Goal: Task Accomplishment & Management: Use online tool/utility

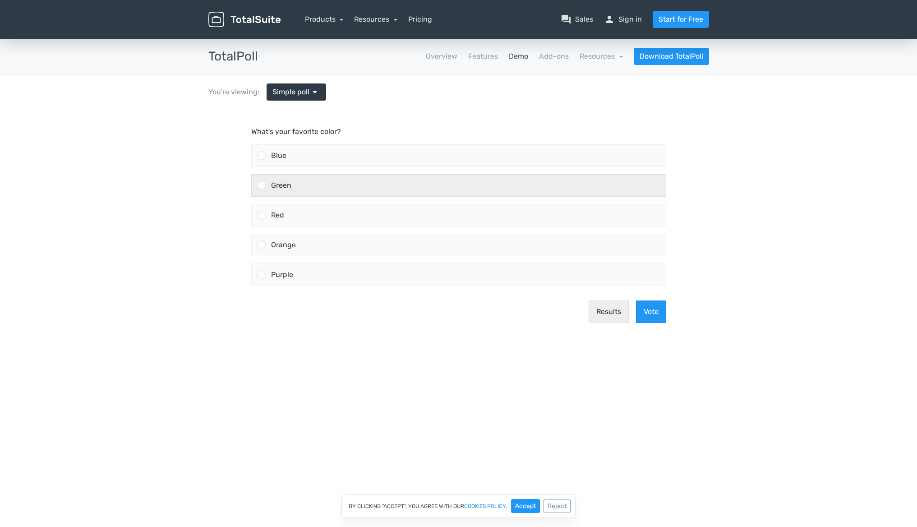
click at [317, 193] on div "Green" at bounding box center [466, 186] width 400 height 22
click at [261, 185] on input "Green" at bounding box center [261, 185] width 0 height 0
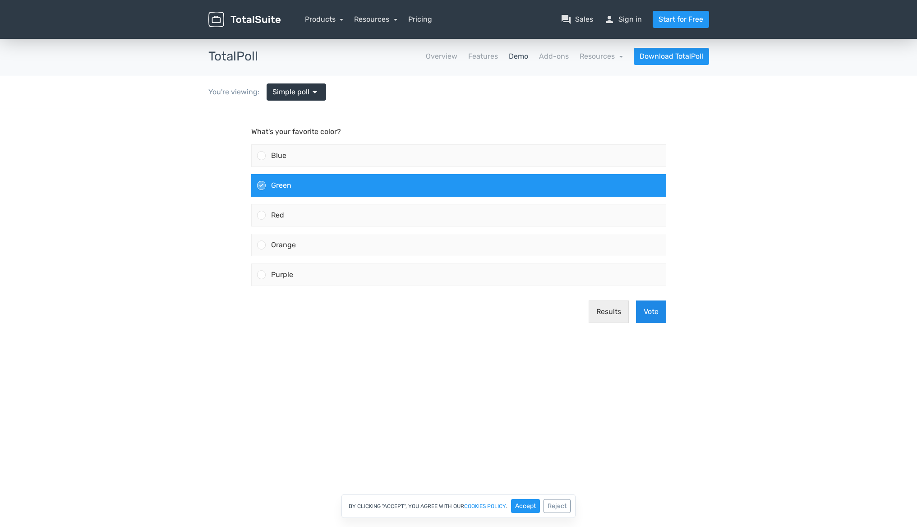
click at [651, 308] on button "Vote" at bounding box center [651, 311] width 30 height 23
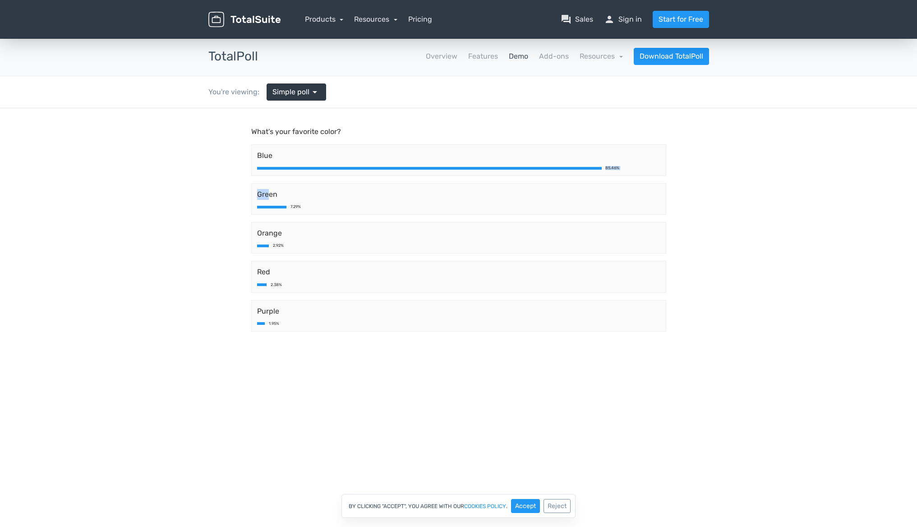
drag, startPoint x: 269, startPoint y: 197, endPoint x: 451, endPoint y: 170, distance: 184.2
click at [451, 170] on div "Blue 85.46% Green 7.29% Orange 2.92% Red 2.38% Purple 1.95%" at bounding box center [459, 238] width 422 height 194
click at [297, 95] on span "Simple poll" at bounding box center [290, 92] width 37 height 11
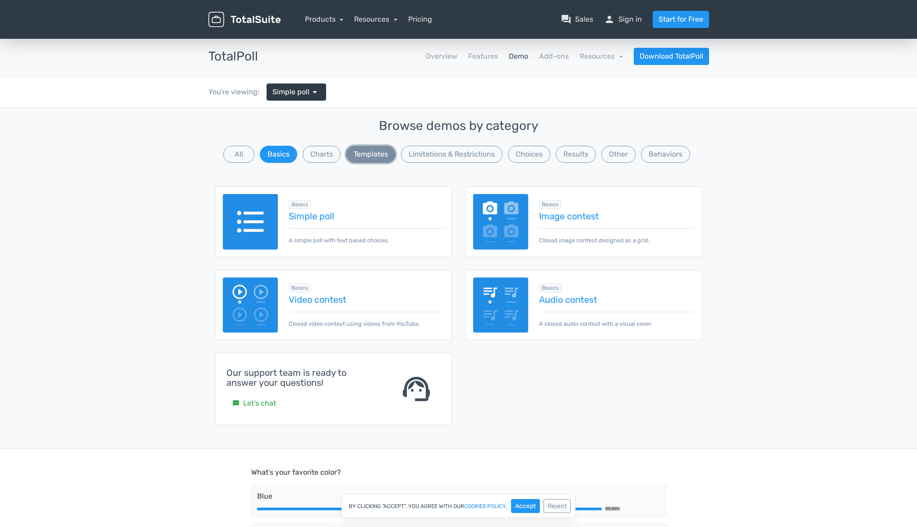
click at [365, 156] on button "Templates" at bounding box center [371, 154] width 50 height 17
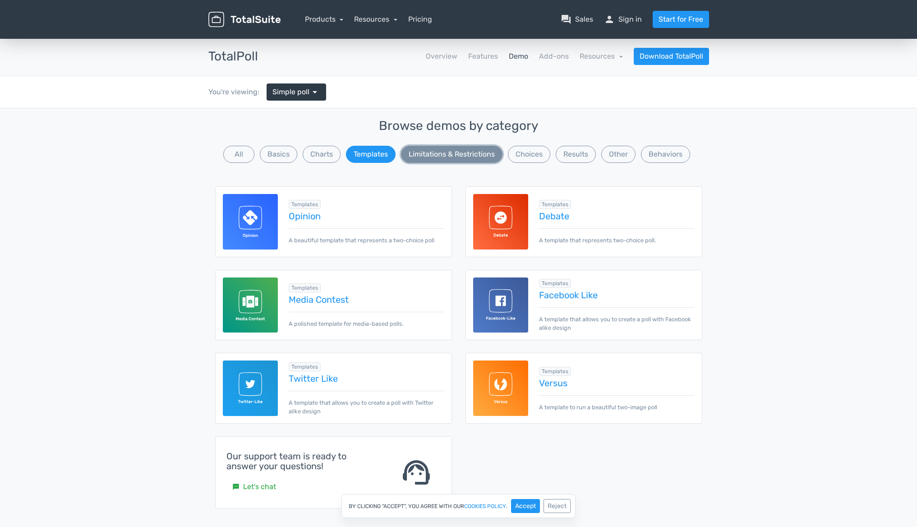
click at [466, 154] on button "Limitations & Restrictions" at bounding box center [451, 154] width 101 height 17
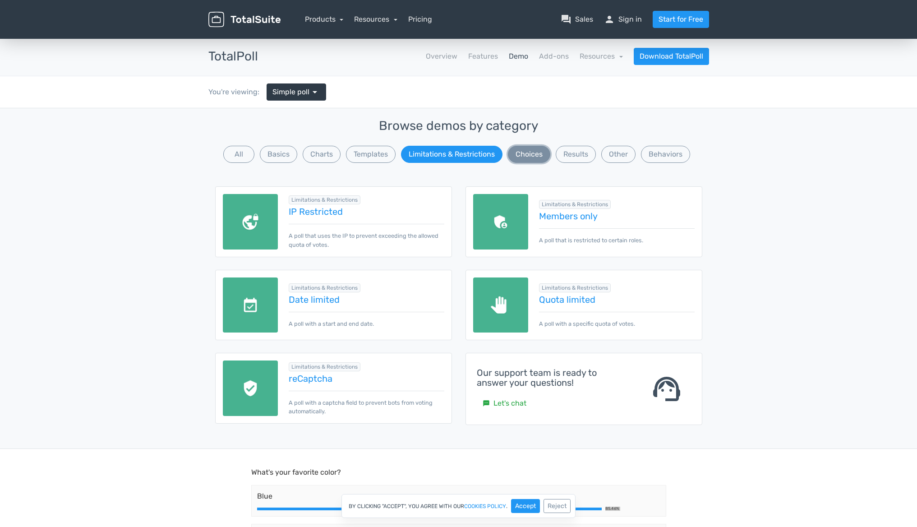
click at [540, 156] on button "Choices" at bounding box center [529, 154] width 42 height 17
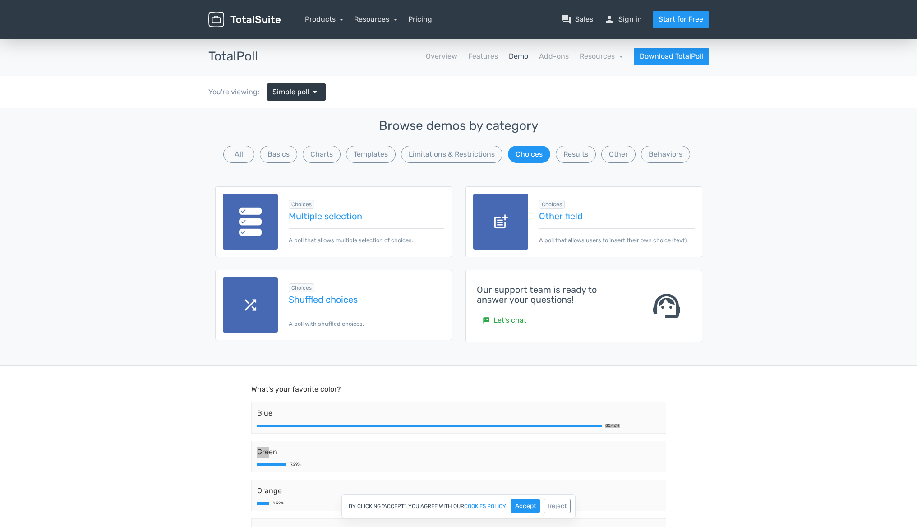
click at [268, 229] on img at bounding box center [250, 221] width 55 height 55
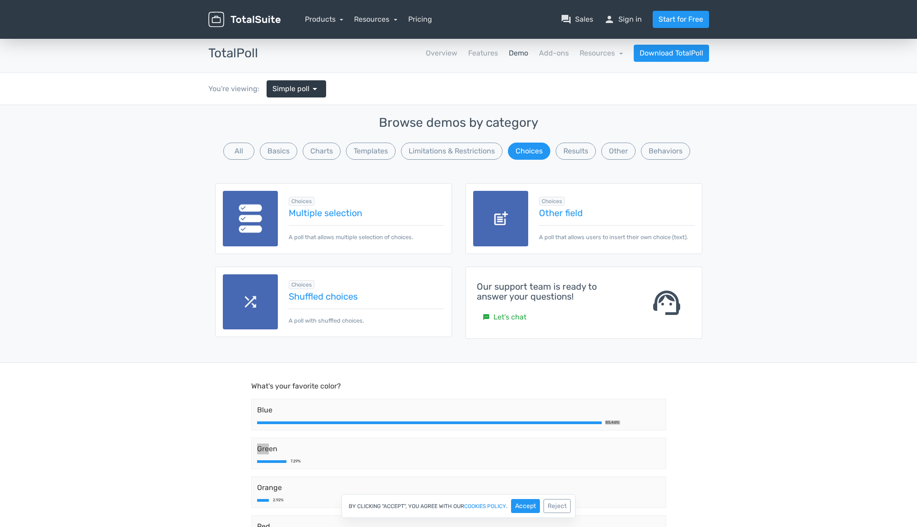
scroll to position [11, 0]
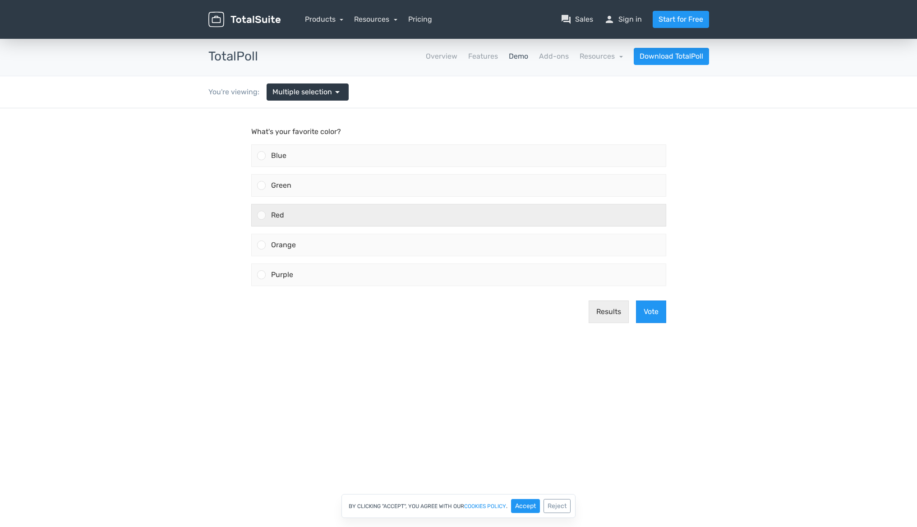
click at [267, 216] on div "Red" at bounding box center [466, 215] width 400 height 22
click at [261, 215] on input "Red" at bounding box center [261, 215] width 0 height 0
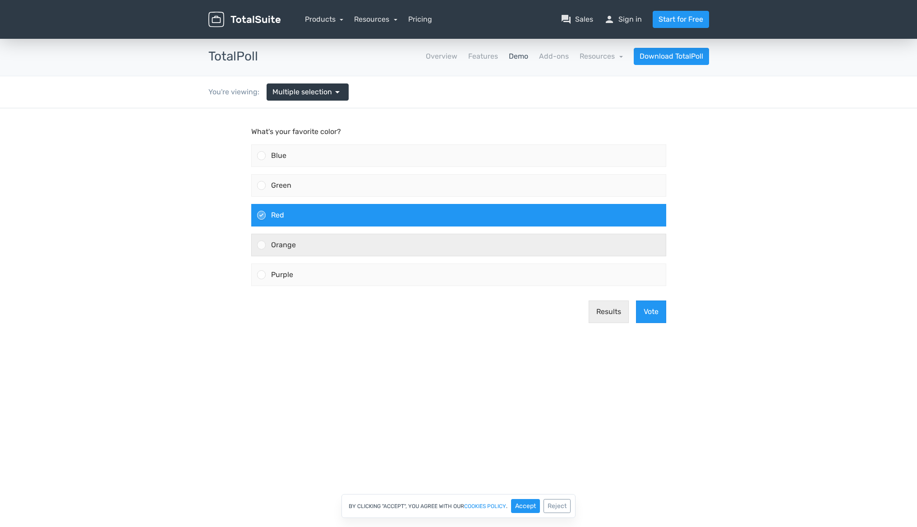
click at [287, 242] on span "Orange" at bounding box center [283, 244] width 25 height 9
click at [261, 245] on input "Orange" at bounding box center [261, 245] width 0 height 0
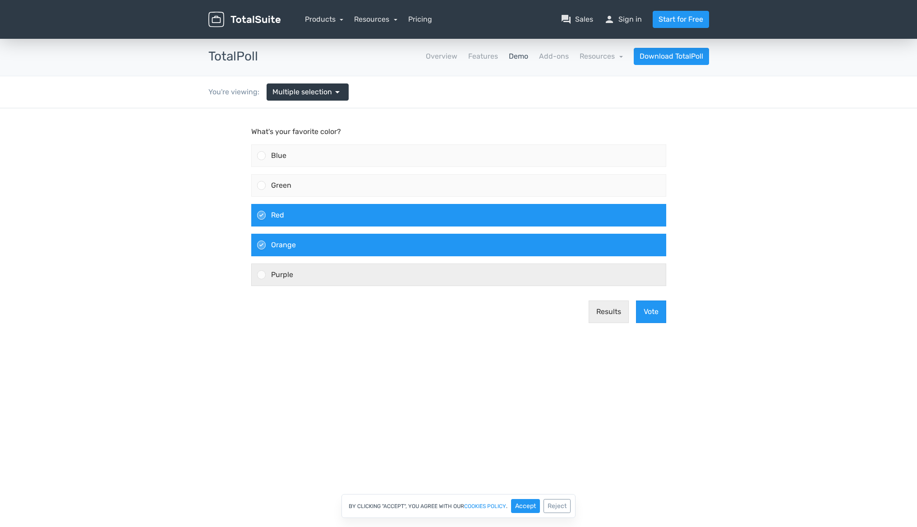
click at [311, 264] on div "Purple" at bounding box center [466, 275] width 400 height 22
click at [261, 275] on input "Purple" at bounding box center [261, 275] width 0 height 0
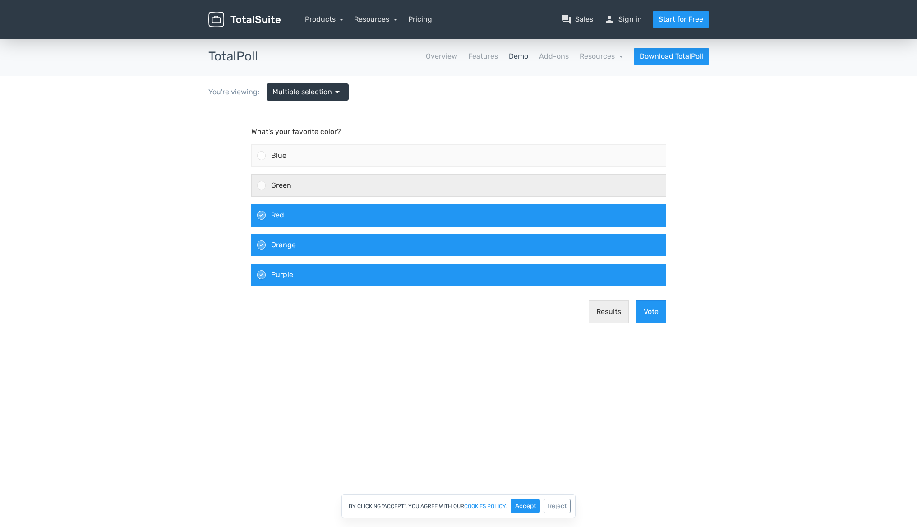
click at [292, 189] on div "Green" at bounding box center [466, 186] width 400 height 22
click at [261, 185] on input "Green" at bounding box center [261, 185] width 0 height 0
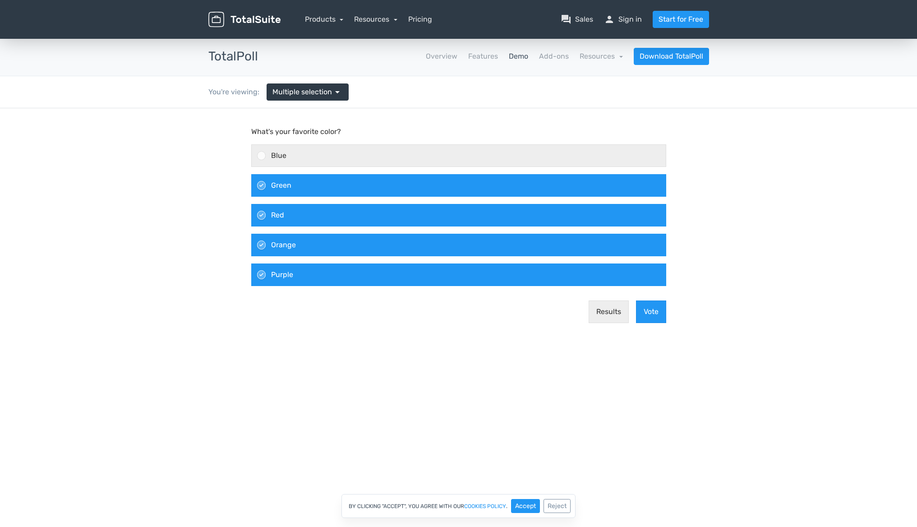
click at [290, 160] on div "Blue" at bounding box center [466, 156] width 400 height 22
click at [261, 156] on input "Blue" at bounding box center [261, 156] width 0 height 0
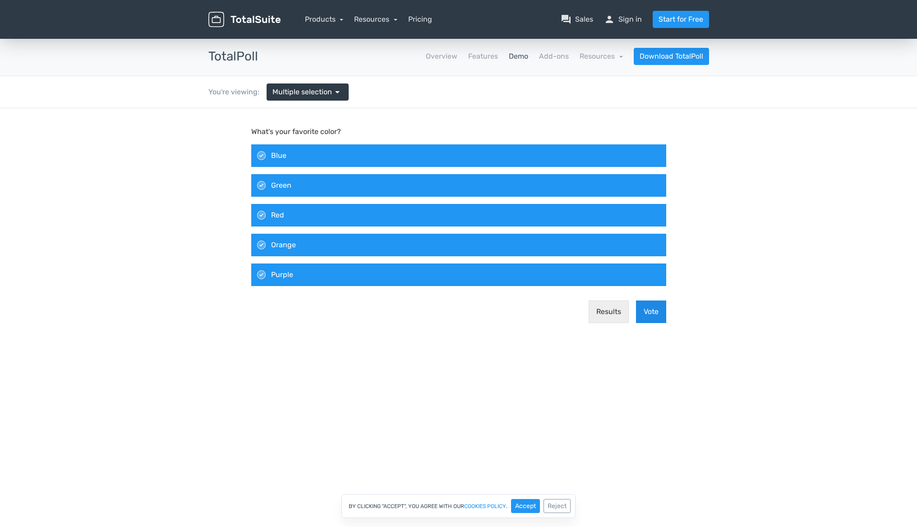
click at [651, 309] on button "Vote" at bounding box center [651, 311] width 30 height 23
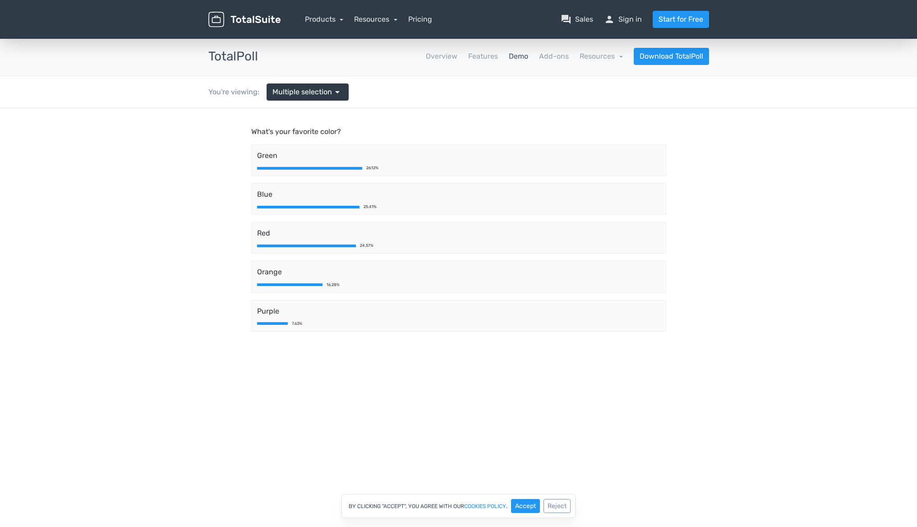
click at [238, 54] on h3 "TotalPoll" at bounding box center [233, 57] width 50 height 14
